Goal: Task Accomplishment & Management: Use online tool/utility

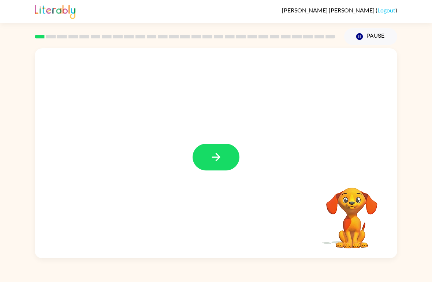
click at [223, 158] on button "button" at bounding box center [216, 157] width 47 height 27
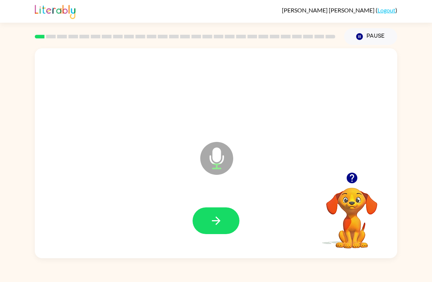
click at [199, 212] on button "button" at bounding box center [216, 221] width 47 height 27
click at [216, 220] on icon "button" at bounding box center [216, 220] width 13 height 13
click at [218, 226] on icon "button" at bounding box center [216, 220] width 13 height 13
click at [205, 222] on button "button" at bounding box center [216, 221] width 47 height 27
click at [222, 225] on icon "button" at bounding box center [216, 220] width 13 height 13
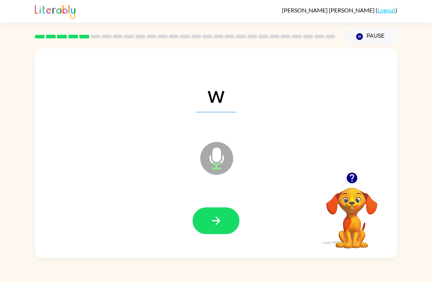
click at [212, 223] on icon "button" at bounding box center [216, 220] width 13 height 13
click at [210, 219] on icon "button" at bounding box center [216, 220] width 13 height 13
click at [214, 225] on icon "button" at bounding box center [216, 220] width 13 height 13
click at [214, 219] on icon "button" at bounding box center [216, 220] width 13 height 13
click at [218, 225] on icon "button" at bounding box center [216, 220] width 13 height 13
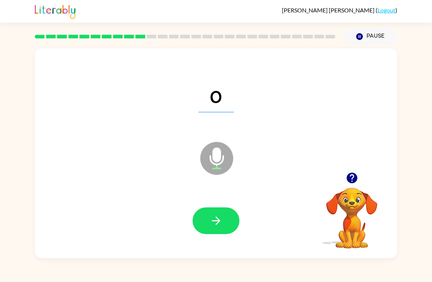
click at [216, 224] on icon "button" at bounding box center [216, 220] width 13 height 13
click at [211, 217] on icon "button" at bounding box center [216, 220] width 13 height 13
click at [222, 224] on icon "button" at bounding box center [216, 220] width 13 height 13
click at [219, 221] on icon "button" at bounding box center [216, 221] width 8 height 8
click at [218, 224] on icon "button" at bounding box center [216, 220] width 13 height 13
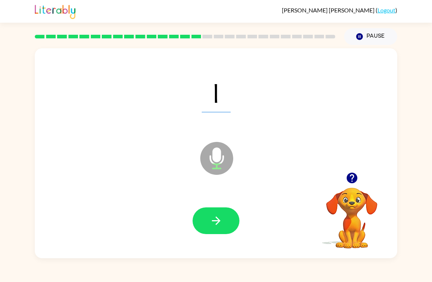
click at [226, 227] on button "button" at bounding box center [216, 221] width 47 height 27
click at [211, 224] on icon "button" at bounding box center [216, 220] width 13 height 13
click at [206, 228] on button "button" at bounding box center [216, 221] width 47 height 27
click at [215, 223] on icon "button" at bounding box center [216, 220] width 13 height 13
click at [224, 227] on button "button" at bounding box center [216, 221] width 47 height 27
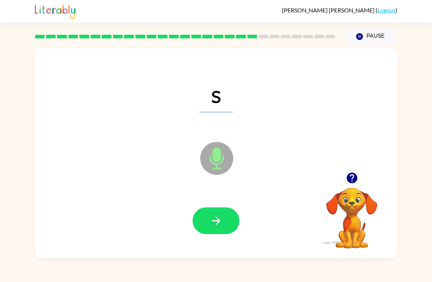
click at [210, 221] on icon "button" at bounding box center [216, 220] width 13 height 13
click at [220, 222] on icon "button" at bounding box center [216, 220] width 13 height 13
click at [220, 227] on icon "button" at bounding box center [216, 220] width 13 height 13
click at [210, 223] on icon "button" at bounding box center [216, 220] width 13 height 13
click at [216, 222] on icon "button" at bounding box center [216, 220] width 13 height 13
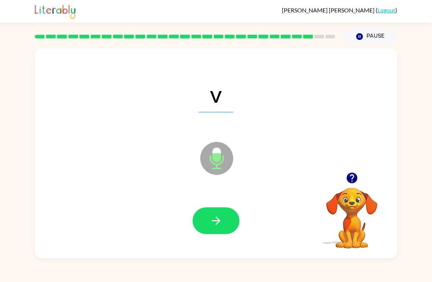
click at [217, 221] on icon "button" at bounding box center [216, 221] width 8 height 8
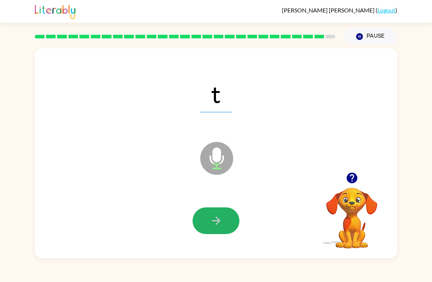
click at [212, 219] on icon "button" at bounding box center [216, 220] width 13 height 13
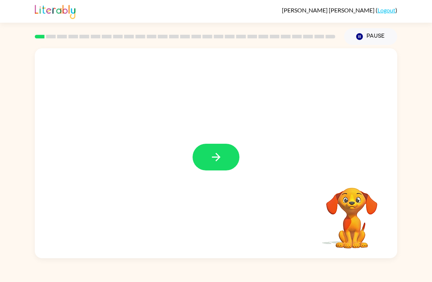
click at [224, 158] on button "button" at bounding box center [216, 157] width 47 height 27
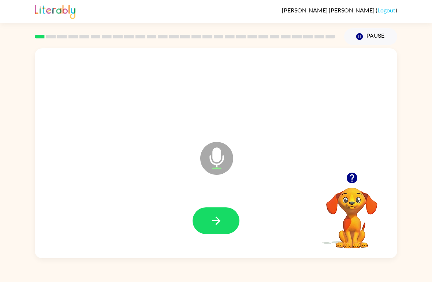
click at [219, 220] on icon "button" at bounding box center [216, 221] width 8 height 8
click at [206, 227] on button "button" at bounding box center [216, 221] width 47 height 27
click at [223, 223] on button "button" at bounding box center [216, 221] width 47 height 27
click at [218, 209] on button "button" at bounding box center [216, 221] width 47 height 27
click at [215, 211] on button "button" at bounding box center [216, 221] width 47 height 27
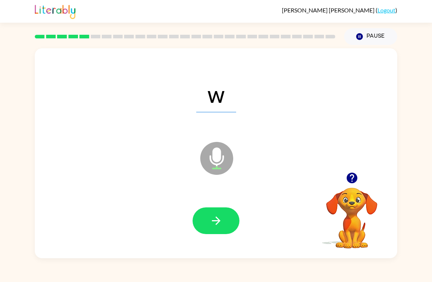
click at [230, 222] on button "button" at bounding box center [216, 221] width 47 height 27
click at [219, 223] on icon "button" at bounding box center [216, 220] width 13 height 13
click at [217, 214] on button "button" at bounding box center [216, 221] width 47 height 27
click at [216, 206] on div at bounding box center [216, 221] width 348 height 60
click at [218, 214] on button "button" at bounding box center [216, 221] width 47 height 27
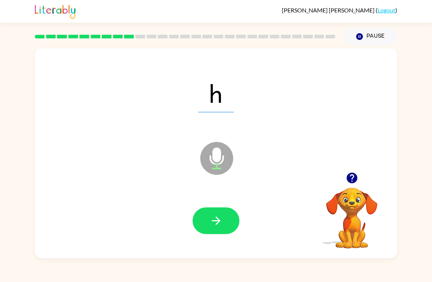
click at [214, 210] on button "button" at bounding box center [216, 221] width 47 height 27
click at [225, 217] on button "button" at bounding box center [216, 221] width 47 height 27
click at [226, 229] on button "button" at bounding box center [216, 221] width 47 height 27
click at [214, 217] on icon "button" at bounding box center [216, 220] width 13 height 13
click at [209, 225] on button "button" at bounding box center [216, 221] width 47 height 27
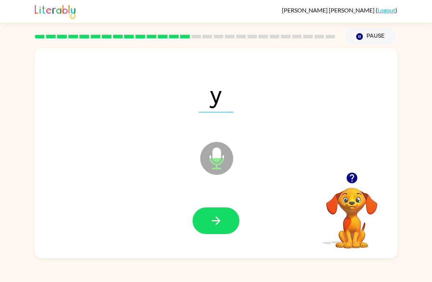
click at [217, 224] on icon "button" at bounding box center [216, 221] width 8 height 8
click at [216, 217] on icon "button" at bounding box center [216, 220] width 13 height 13
click at [228, 226] on button "button" at bounding box center [216, 221] width 47 height 27
click at [216, 209] on button "button" at bounding box center [216, 221] width 47 height 27
click at [213, 227] on icon "button" at bounding box center [216, 220] width 13 height 13
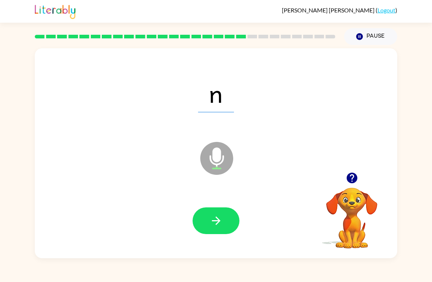
click at [223, 214] on button "button" at bounding box center [216, 221] width 47 height 27
click at [219, 216] on icon "button" at bounding box center [216, 220] width 13 height 13
click at [216, 223] on icon "button" at bounding box center [216, 220] width 13 height 13
click at [223, 217] on button "button" at bounding box center [216, 221] width 47 height 27
click at [218, 214] on button "button" at bounding box center [216, 221] width 47 height 27
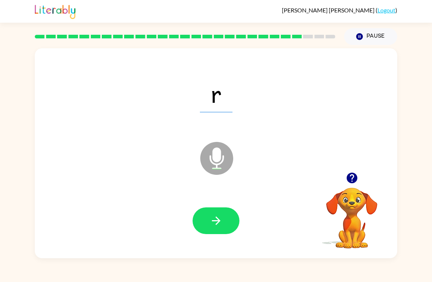
click at [219, 213] on button "button" at bounding box center [216, 221] width 47 height 27
click at [219, 214] on button "button" at bounding box center [216, 221] width 47 height 27
click at [227, 217] on button "button" at bounding box center [216, 221] width 47 height 27
